Goal: Understand process/instructions: Learn about a topic

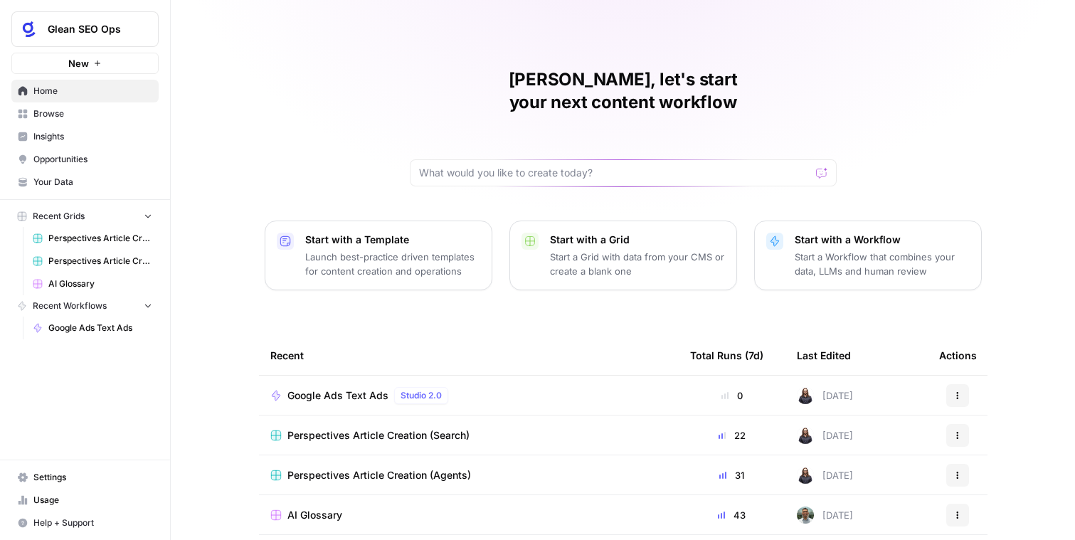
click at [41, 30] on img "Workspace: Glean SEO Ops" at bounding box center [29, 29] width 26 height 26
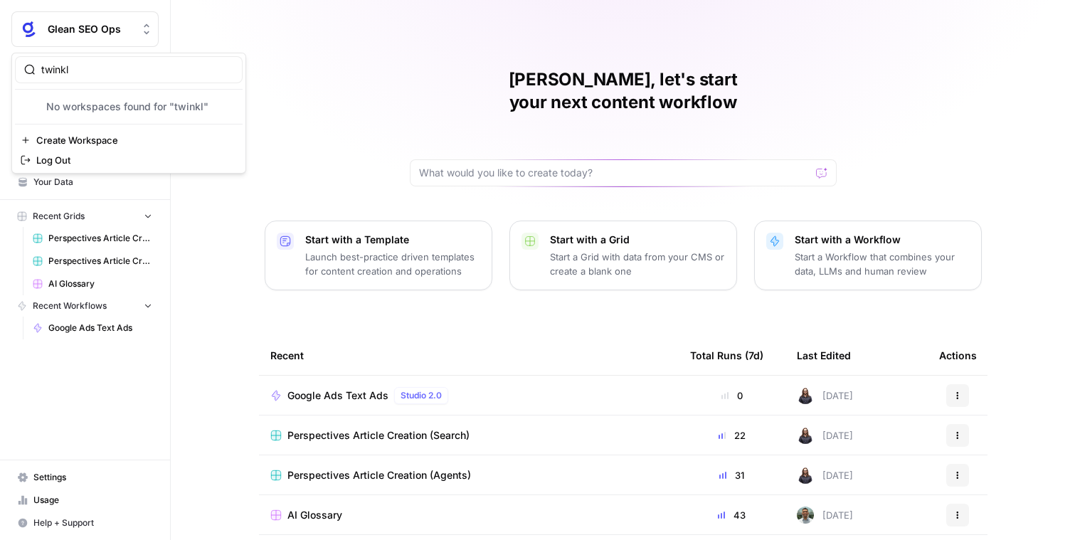
type input "twinkl"
click at [248, 19] on div "[PERSON_NAME], let's start your next content workflow Start with a Template Lau…" at bounding box center [623, 338] width 904 height 677
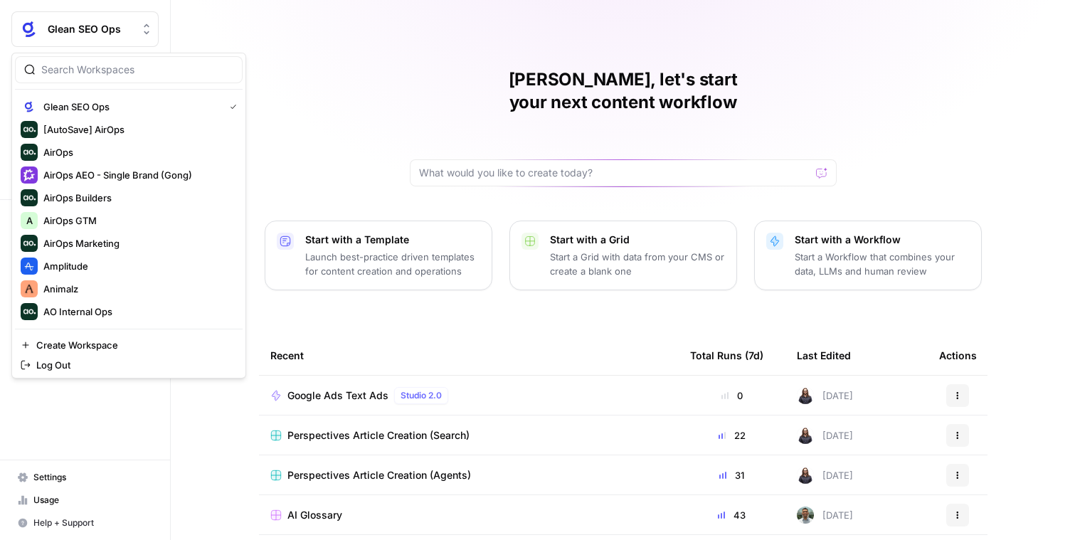
click at [107, 28] on span "Glean SEO Ops" at bounding box center [91, 29] width 86 height 14
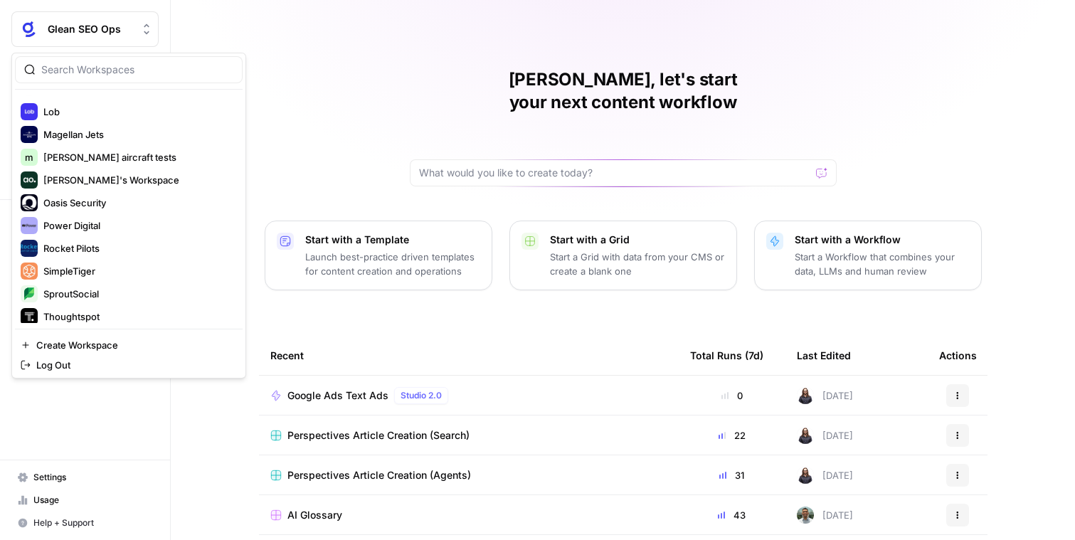
scroll to position [736, 0]
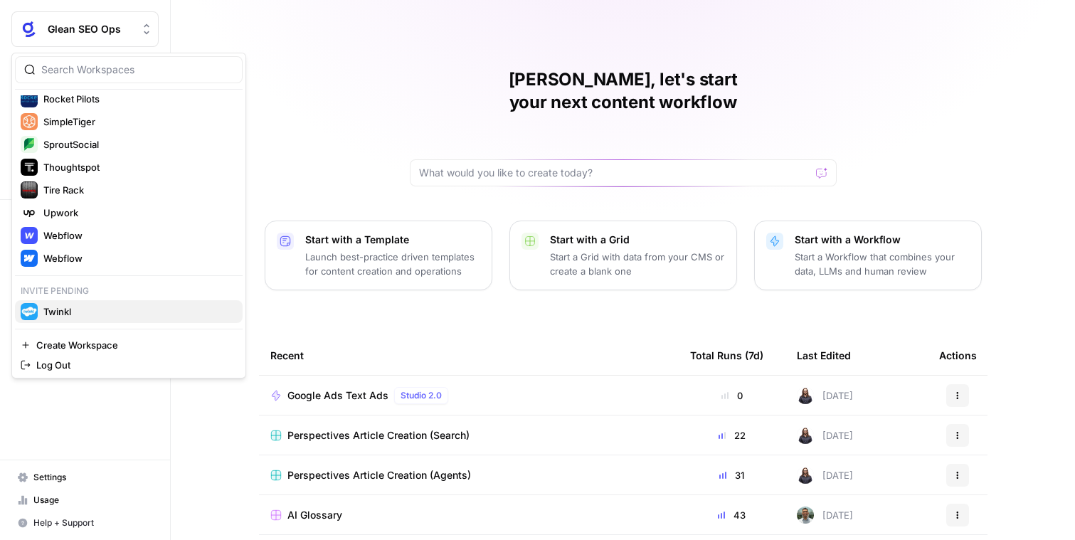
click at [93, 309] on span "Twinkl" at bounding box center [137, 312] width 188 height 14
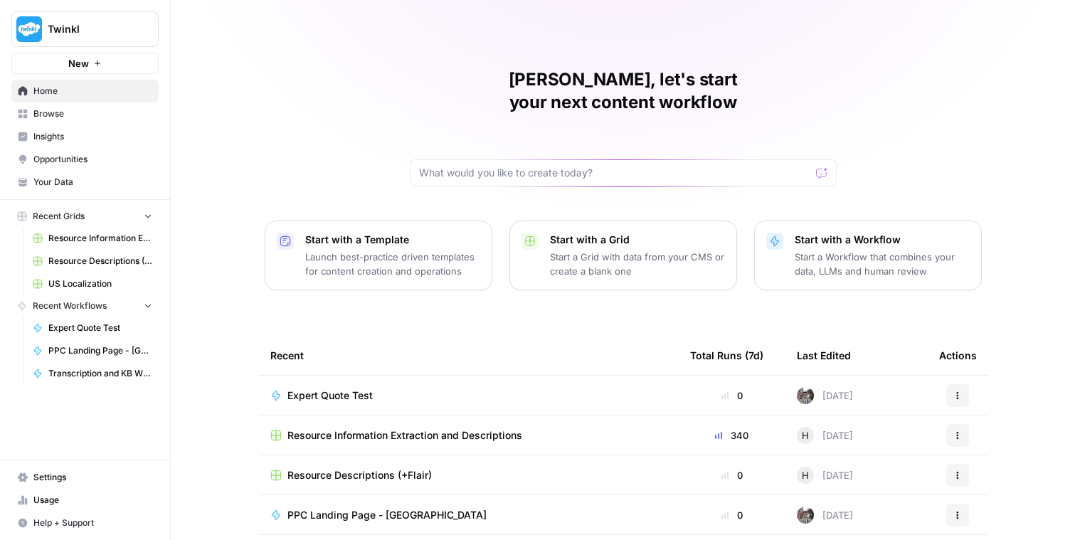
click at [88, 118] on span "Browse" at bounding box center [92, 113] width 119 height 13
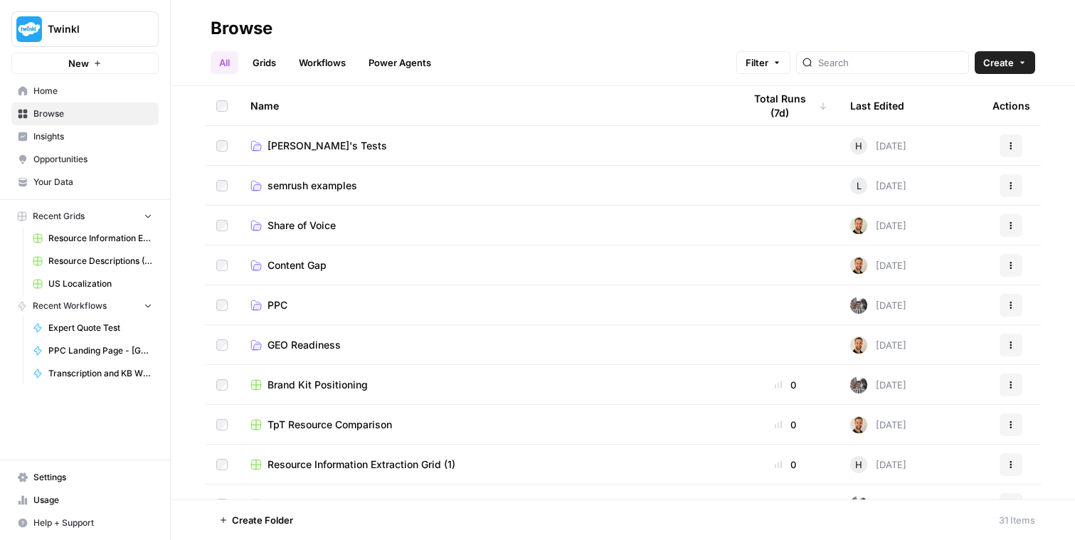
click at [340, 60] on link "Workflows" at bounding box center [322, 62] width 64 height 23
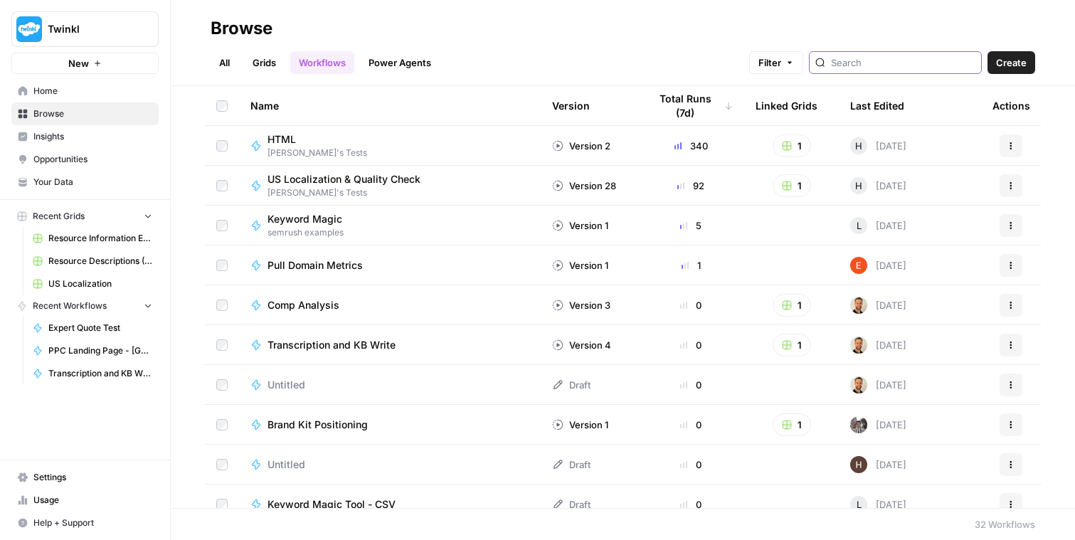
click at [885, 67] on input "search" at bounding box center [903, 62] width 144 height 14
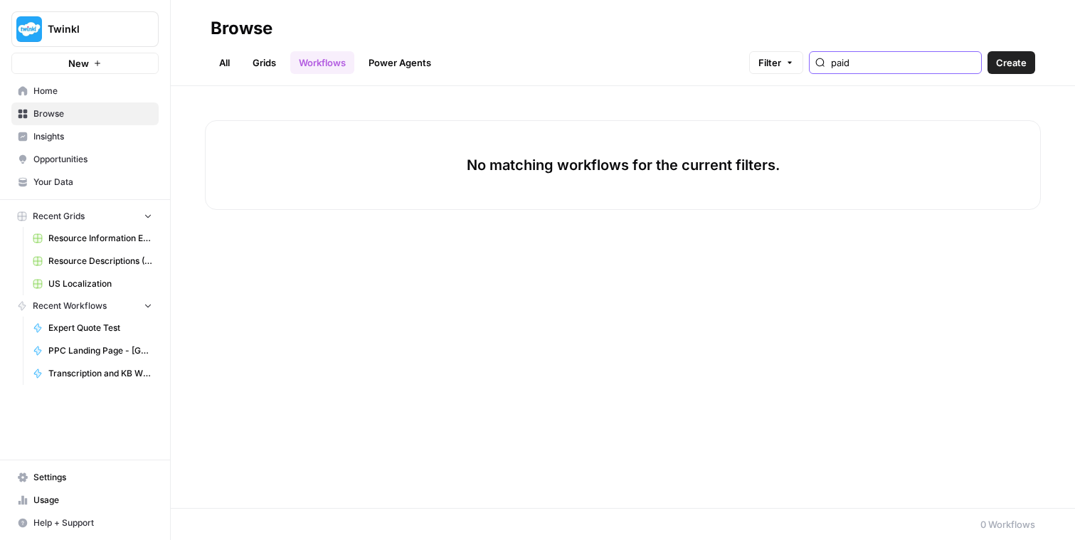
click at [879, 62] on input "paid" at bounding box center [903, 62] width 144 height 14
type input "landing"
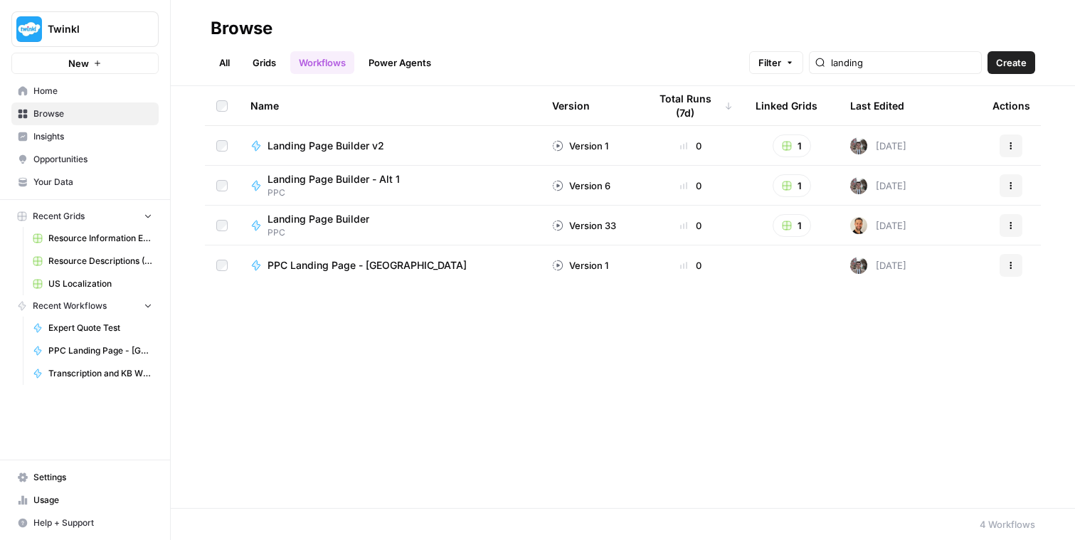
click at [356, 180] on span "Landing Page Builder - Alt 1" at bounding box center [334, 179] width 132 height 14
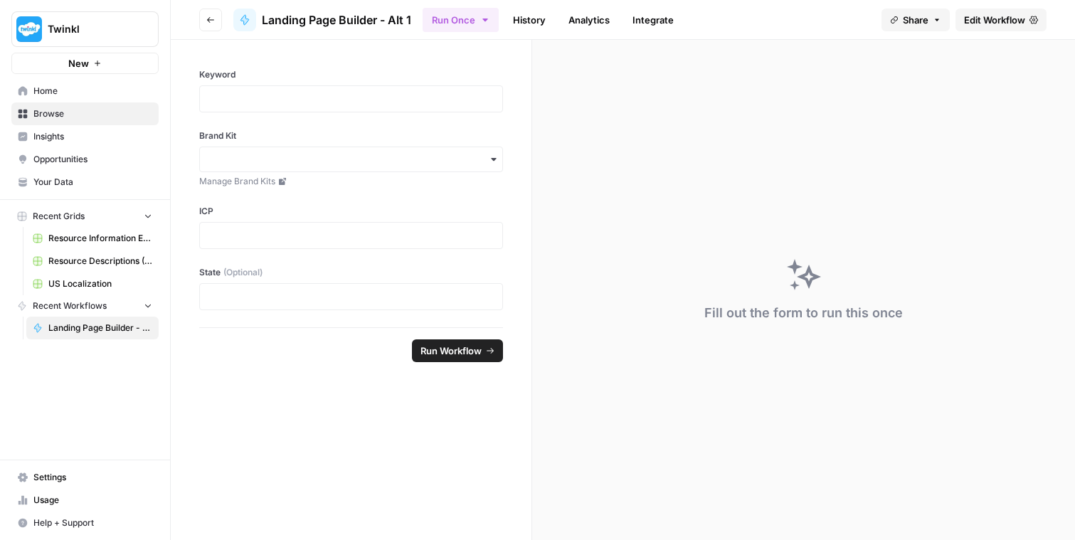
click at [1026, 14] on link "Edit Workflow" at bounding box center [1001, 20] width 91 height 23
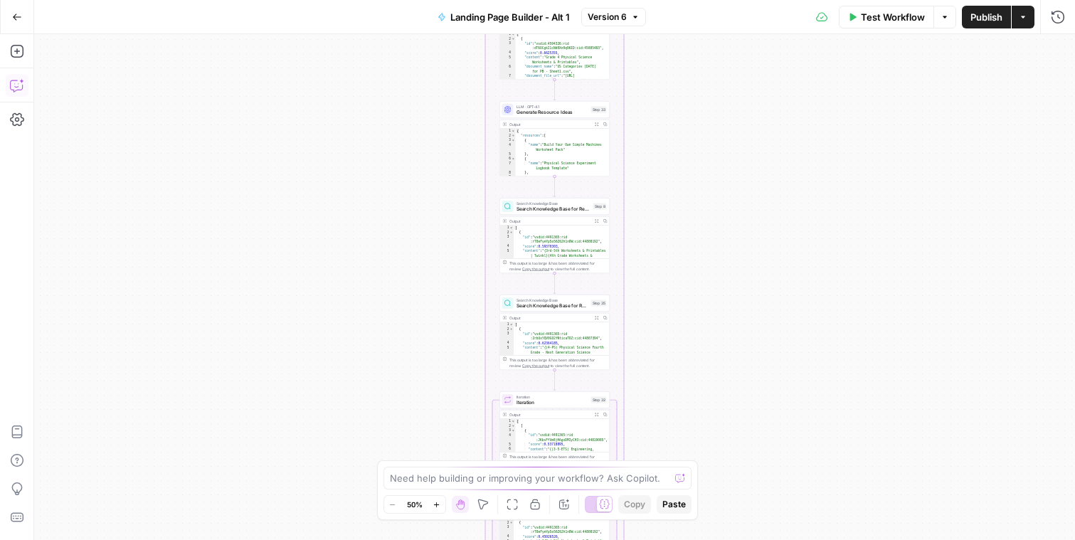
click at [19, 85] on icon "button" at bounding box center [17, 85] width 14 height 14
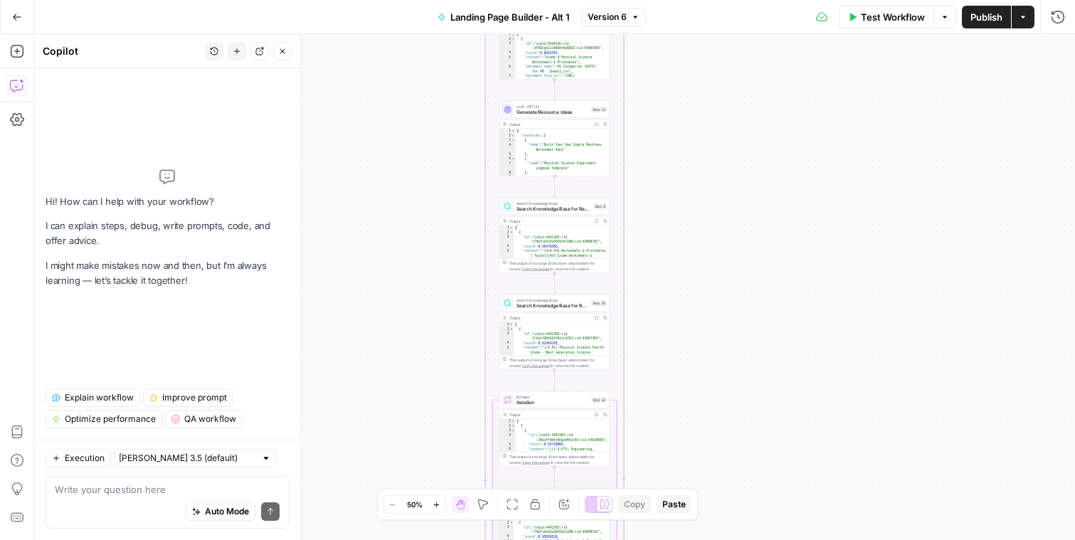
click at [117, 401] on span "Explain workflow" at bounding box center [99, 397] width 69 height 13
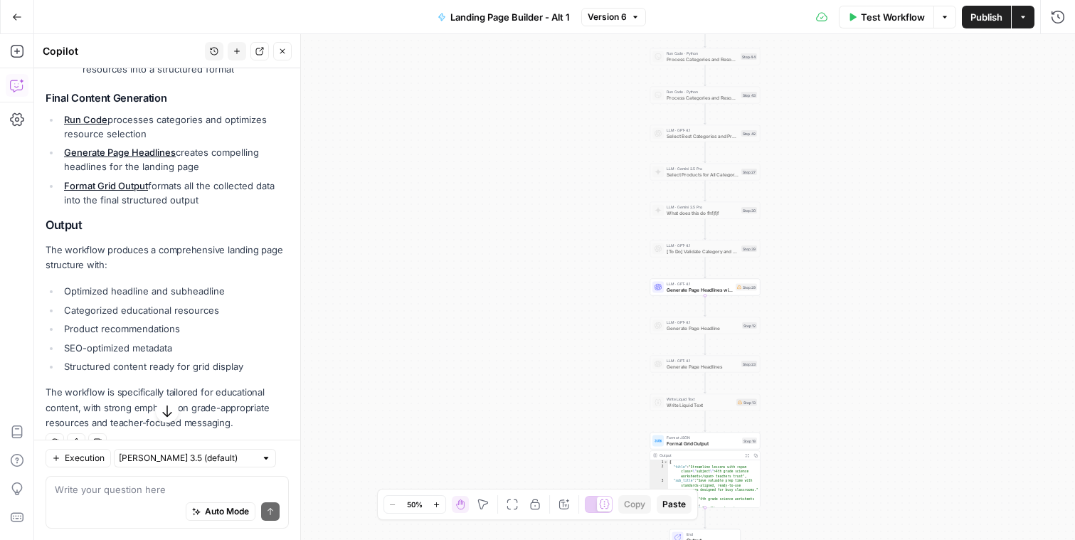
scroll to position [835, 0]
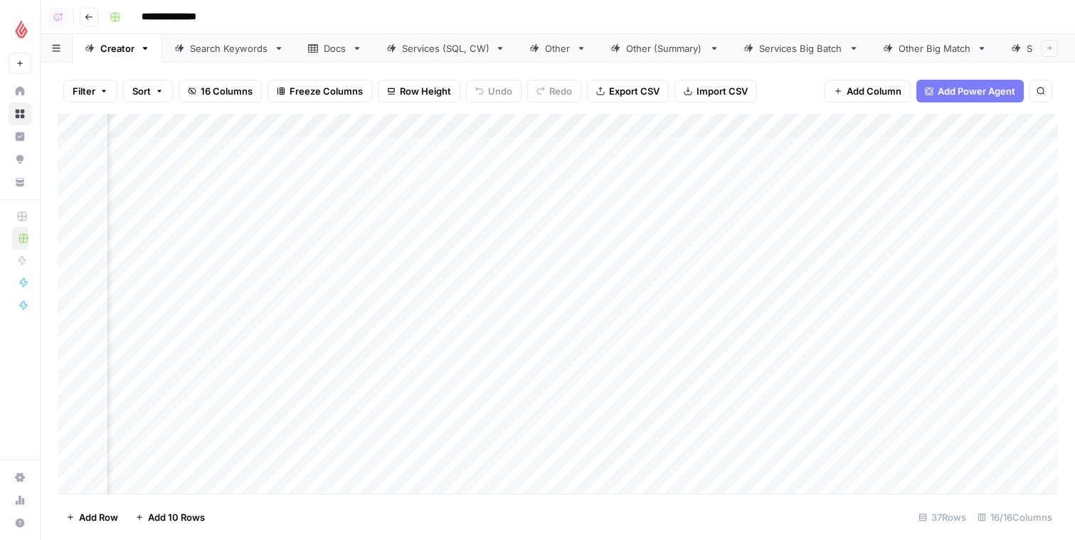
scroll to position [0, 2090]
